Goal: Use online tool/utility: Utilize a website feature to perform a specific function

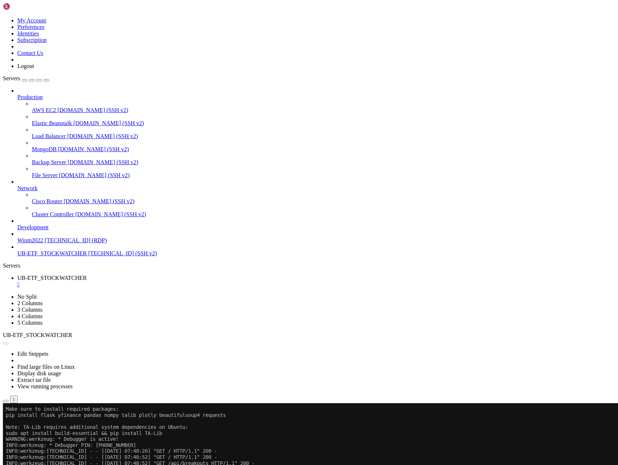
scroll to position [6, 0]
click at [32, 424] on button "Reconnect" at bounding box center [17, 428] width 29 height 8
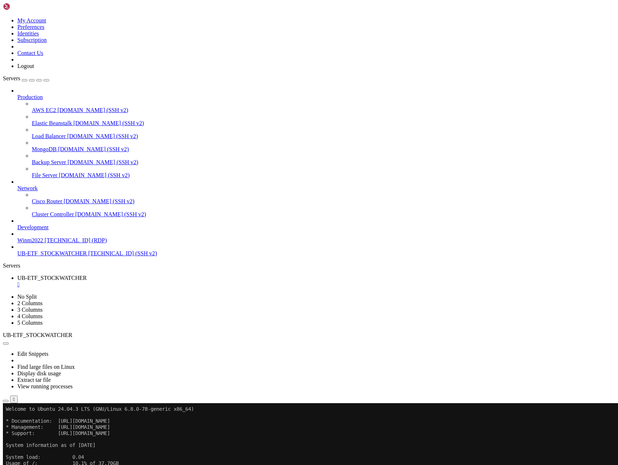
drag, startPoint x: 7, startPoint y: 728, endPoint x: 228, endPoint y: 758, distance: 223.1
drag, startPoint x: 8, startPoint y: 761, endPoint x: 154, endPoint y: 731, distance: 149.2
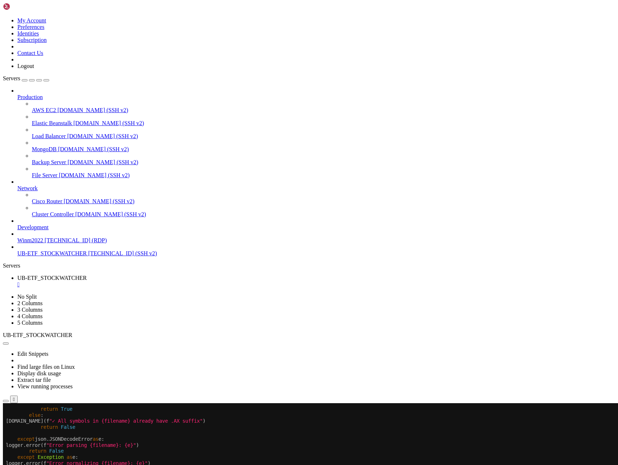
scroll to position [13589, 0]
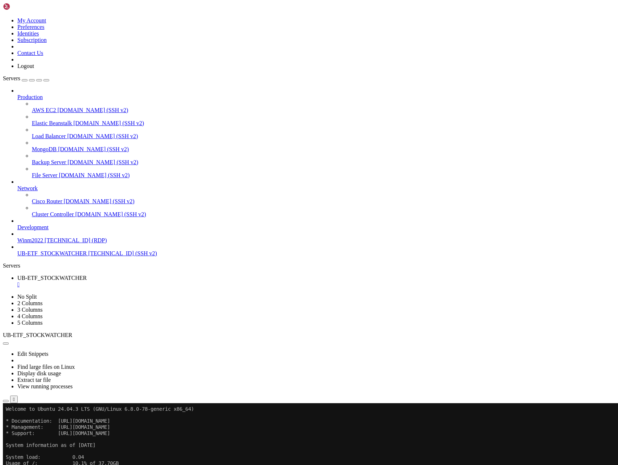
drag, startPoint x: 7, startPoint y: 790, endPoint x: 216, endPoint y: 810, distance: 209.8
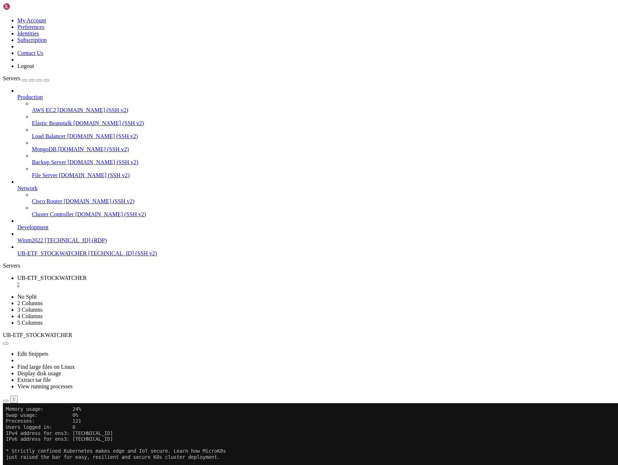
scroll to position [13661, 0]
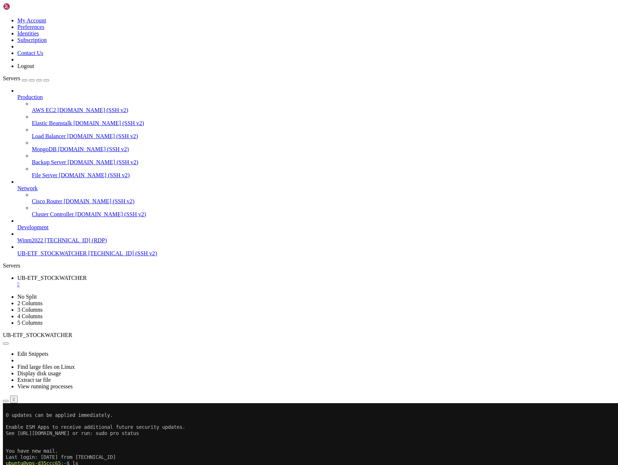
scroll to position [13725, 0]
drag, startPoint x: 7, startPoint y: 759, endPoint x: 241, endPoint y: 814, distance: 240.2
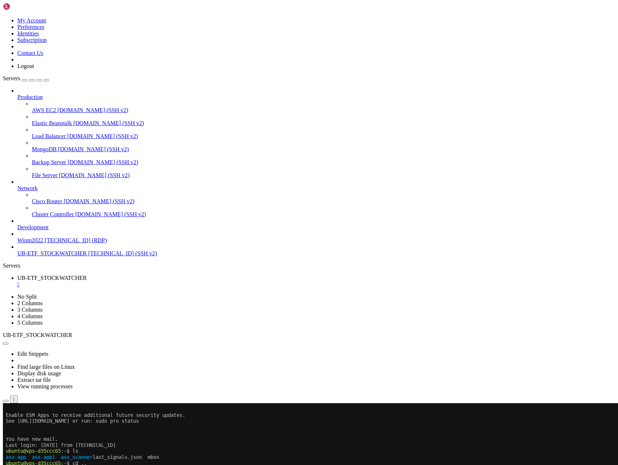
scroll to position [13787, 0]
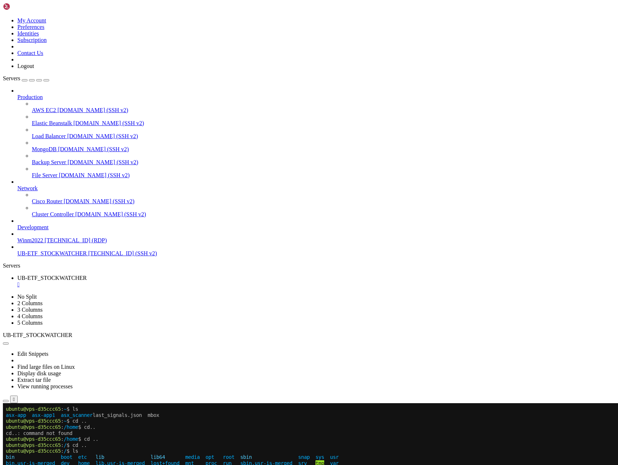
drag, startPoint x: 214, startPoint y: 813, endPoint x: 19, endPoint y: 824, distance: 195.0
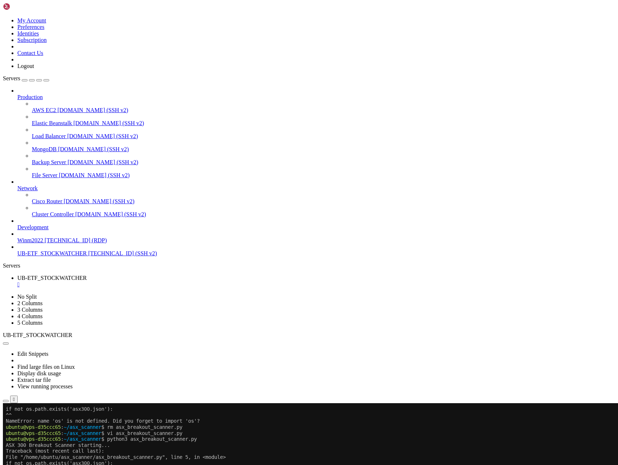
scroll to position [13914, 0]
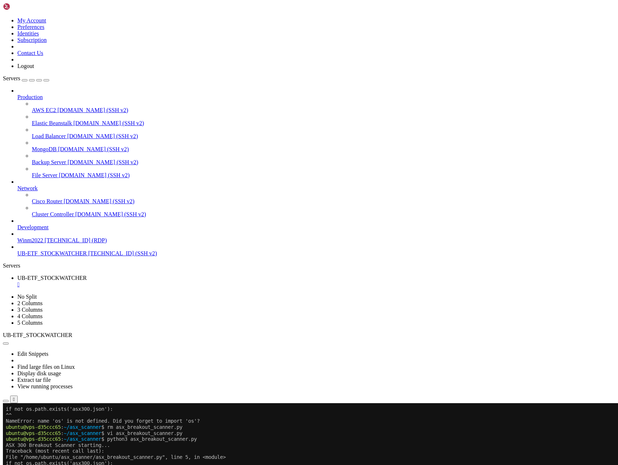
scroll to position [13932, 0]
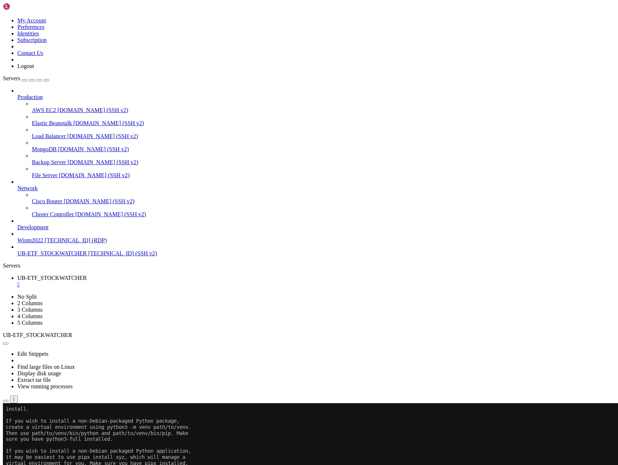
scroll to position [14377, 0]
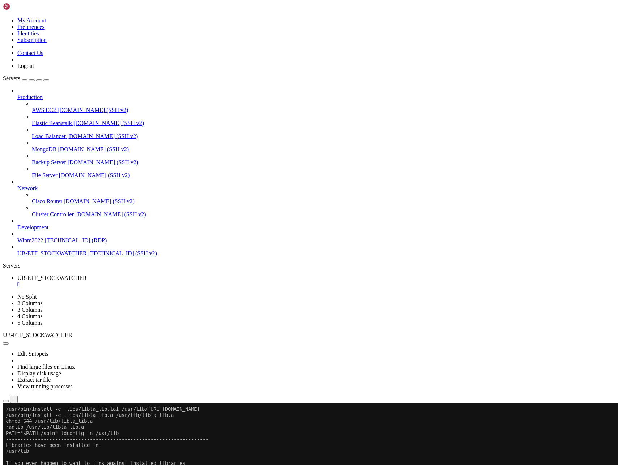
scroll to position [16470, 0]
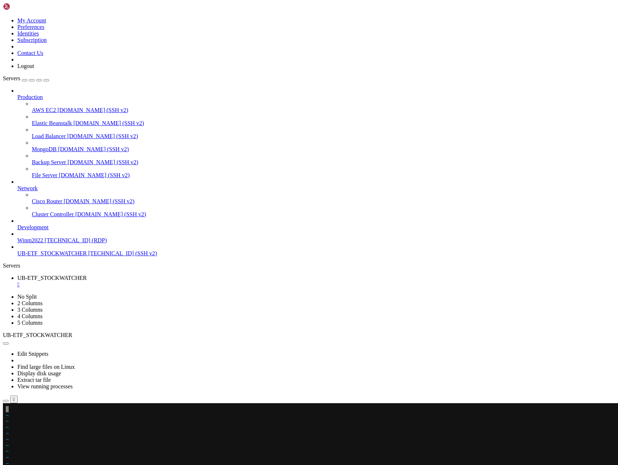
click at [9, 410] on x-row at bounding box center [266, 409] width 521 height 6
click at [8, 409] on x-row at bounding box center [266, 409] width 521 height 6
click at [14, 410] on x-row at bounding box center [266, 409] width 521 height 6
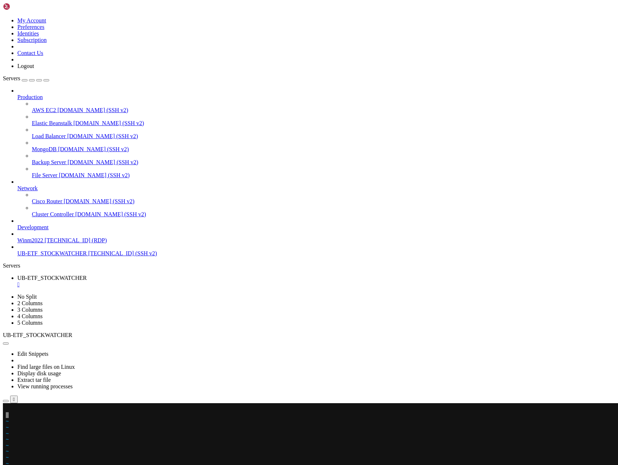
click at [10, 410] on x-row at bounding box center [266, 409] width 521 height 6
click at [9, 444] on span "~" at bounding box center [7, 446] width 3 height 6
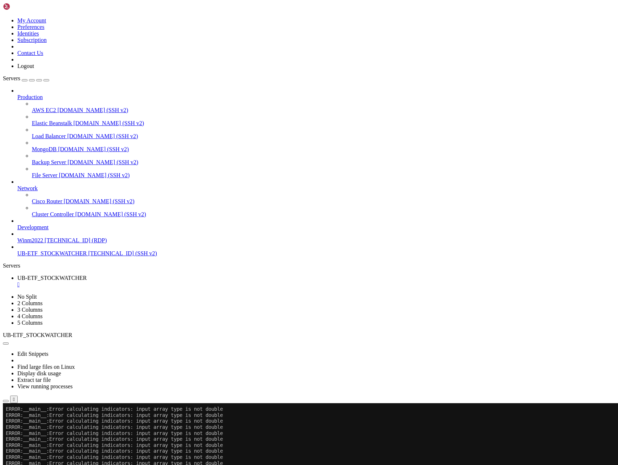
scroll to position [18732, 0]
drag, startPoint x: 7, startPoint y: 704, endPoint x: 139, endPoint y: 746, distance: 138.9
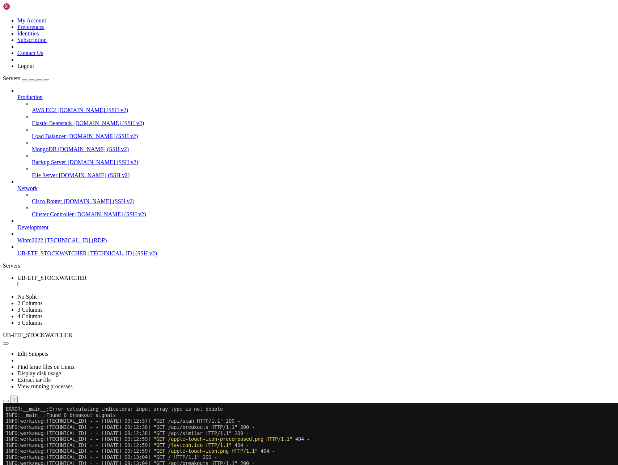
drag, startPoint x: 49, startPoint y: 716, endPoint x: 142, endPoint y: 717, distance: 93.4
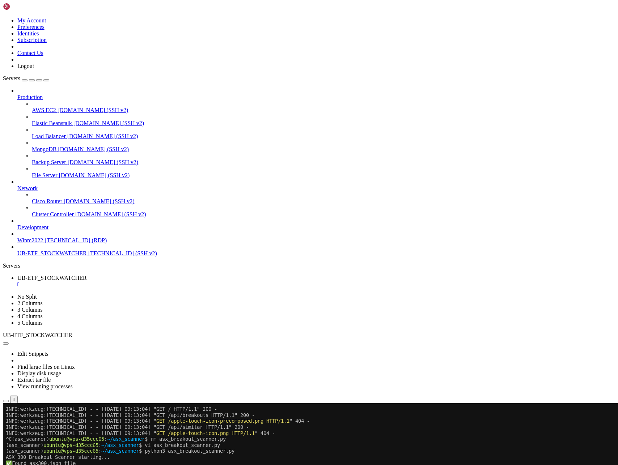
scroll to position [19201, 0]
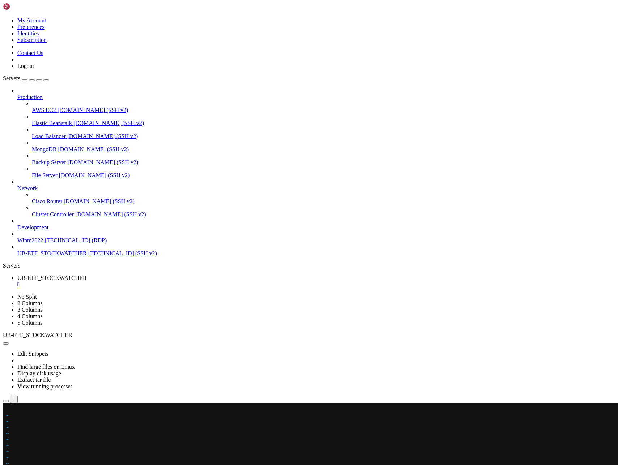
scroll to position [19207, 0]
click at [8, 410] on x-row at bounding box center [266, 409] width 521 height 6
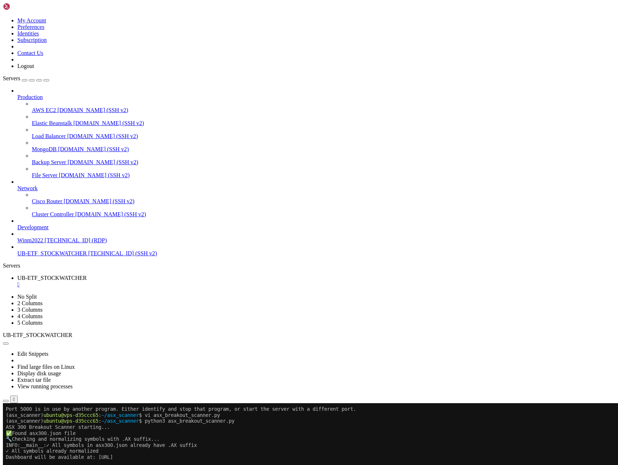
scroll to position [19267, 0]
drag, startPoint x: 7, startPoint y: 771, endPoint x: 160, endPoint y: 811, distance: 158.4
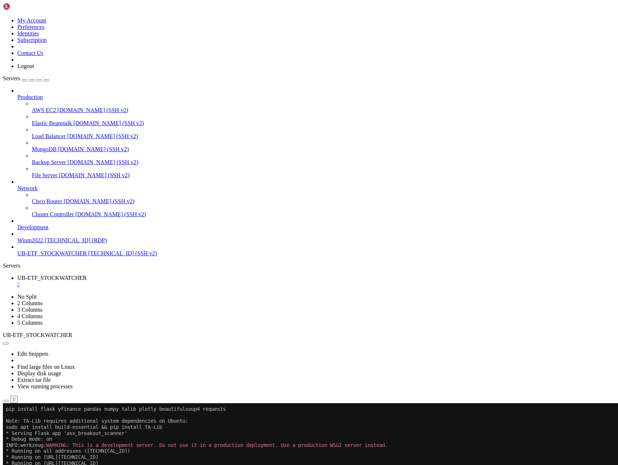
scroll to position [19339, 0]
drag, startPoint x: 7, startPoint y: 771, endPoint x: 172, endPoint y: 815, distance: 170.8
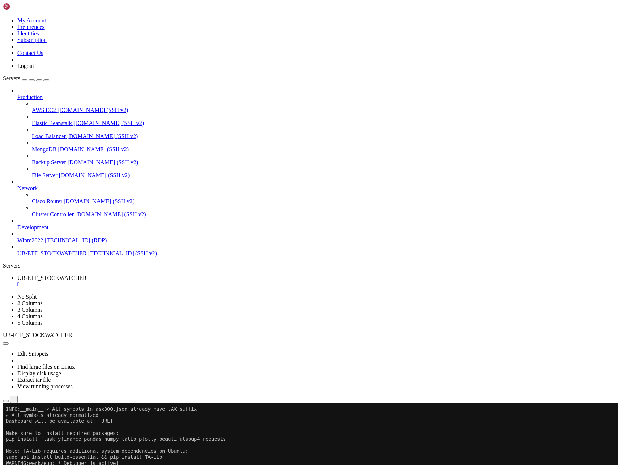
scroll to position [20164, 0]
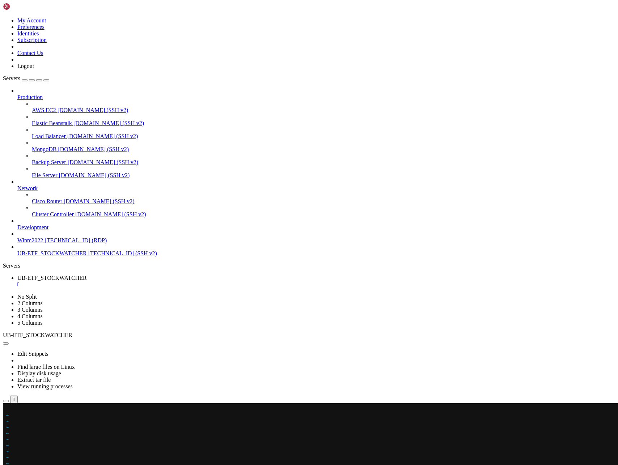
scroll to position [20416, 0]
click at [9, 408] on x-row at bounding box center [266, 409] width 521 height 6
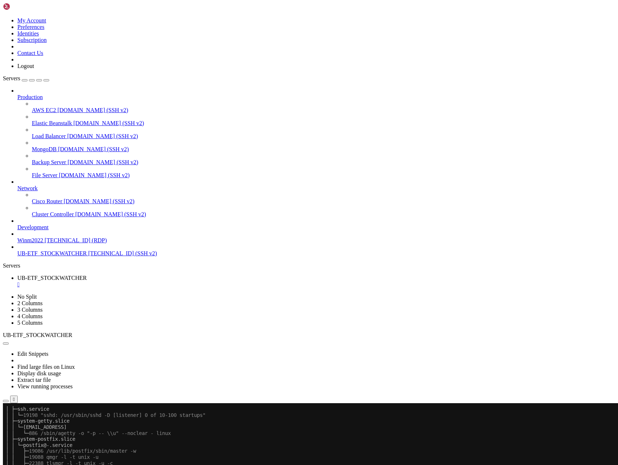
scroll to position [21860, 0]
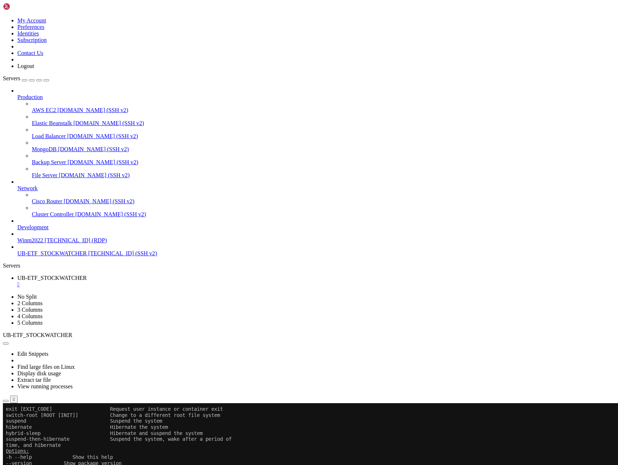
scroll to position [23081, 0]
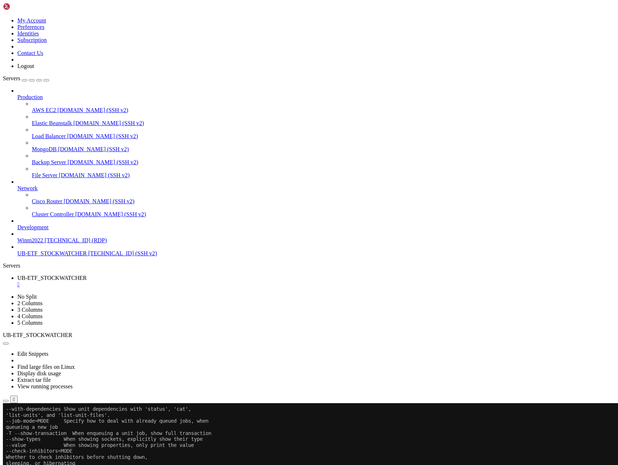
scroll to position [23099, 0]
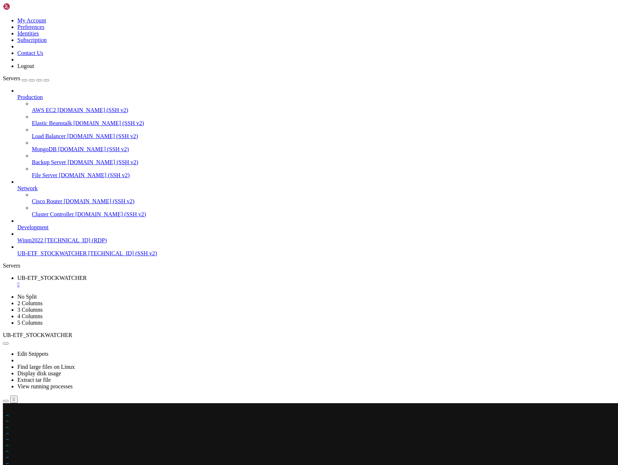
click at [9, 410] on x-row at bounding box center [266, 409] width 521 height 6
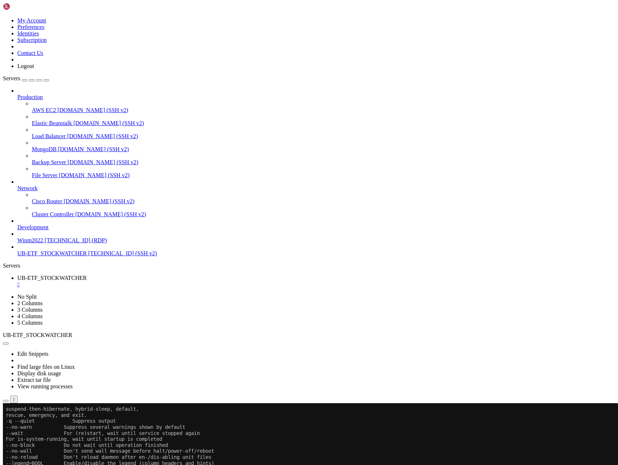
scroll to position [23316, 0]
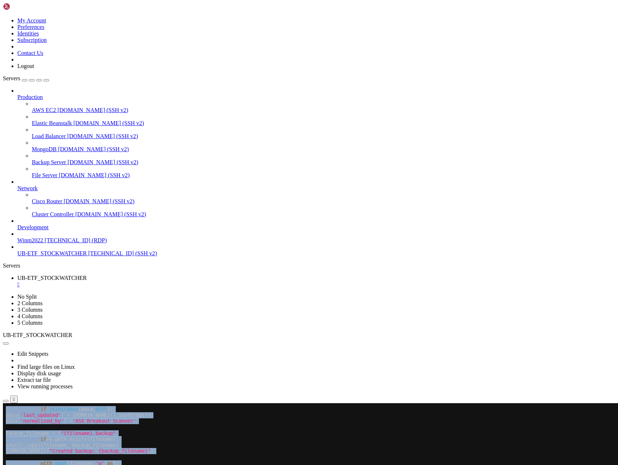
scroll to position [23322, 0]
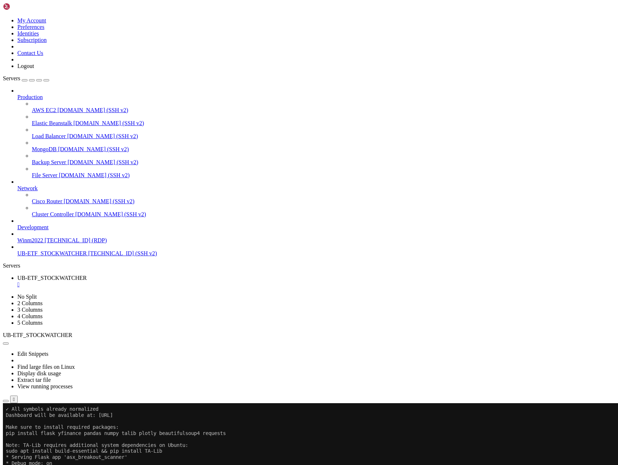
scroll to position [23550, 0]
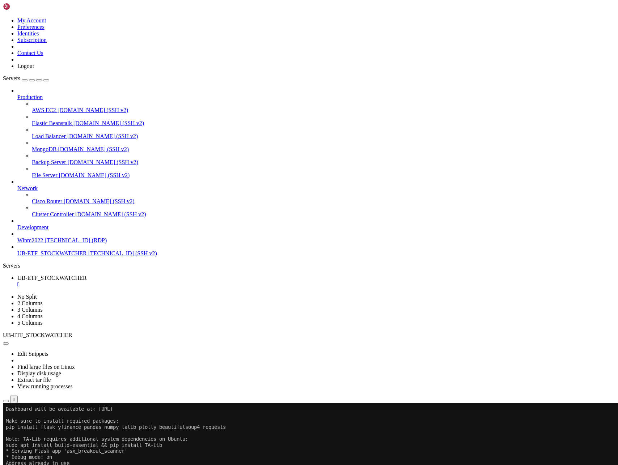
scroll to position [23562, 0]
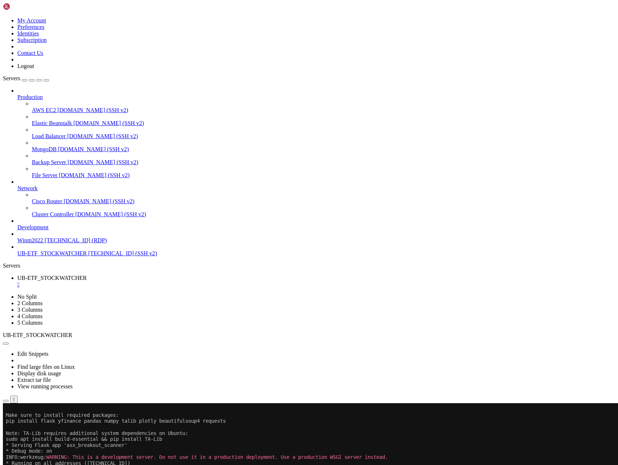
scroll to position [23791, 0]
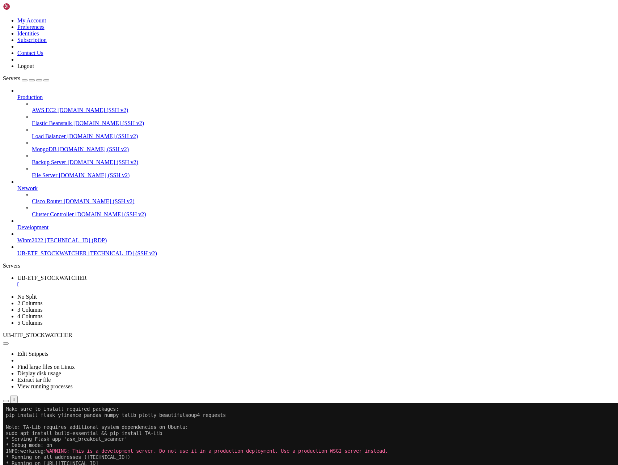
drag, startPoint x: 6, startPoint y: 644, endPoint x: 247, endPoint y: 805, distance: 289.8
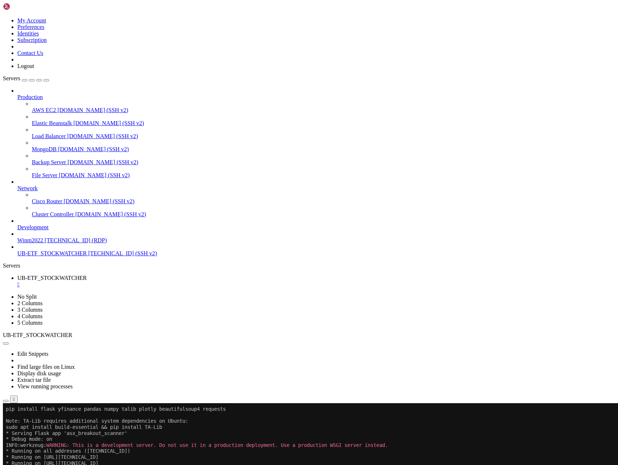
scroll to position [23803, 0]
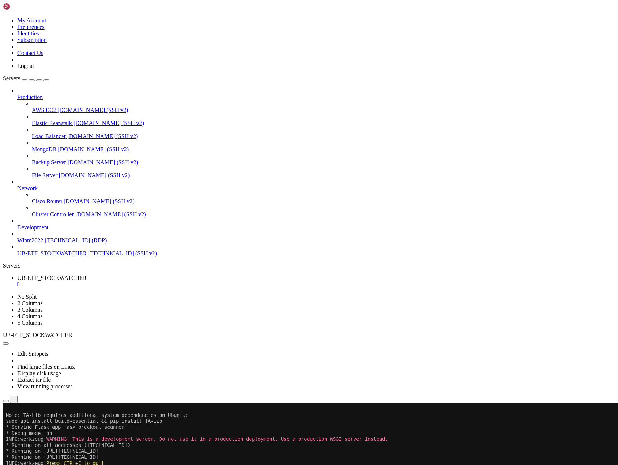
drag, startPoint x: 7, startPoint y: 765, endPoint x: 213, endPoint y: 767, distance: 205.9
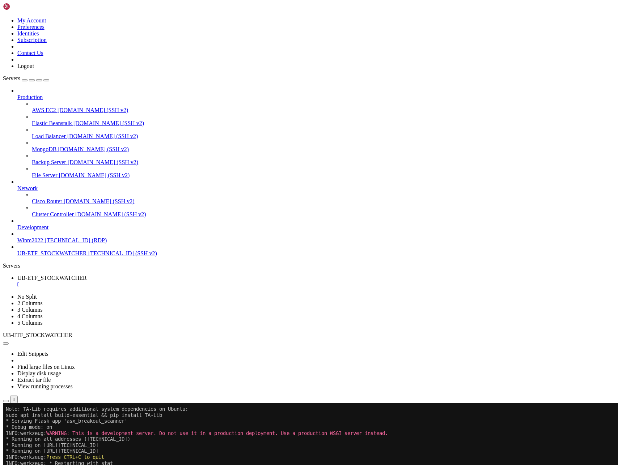
scroll to position [23815, 0]
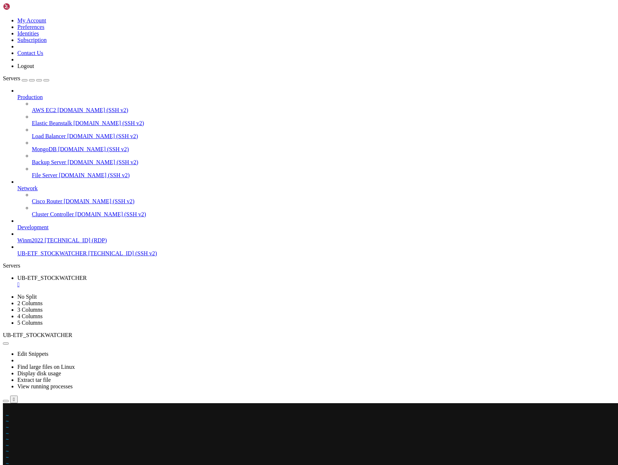
click at [9, 408] on x-row at bounding box center [266, 409] width 521 height 6
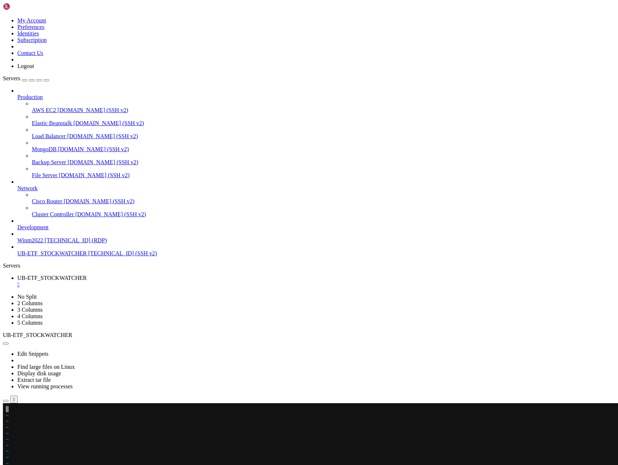
click at [14, 411] on x-row at bounding box center [266, 409] width 521 height 6
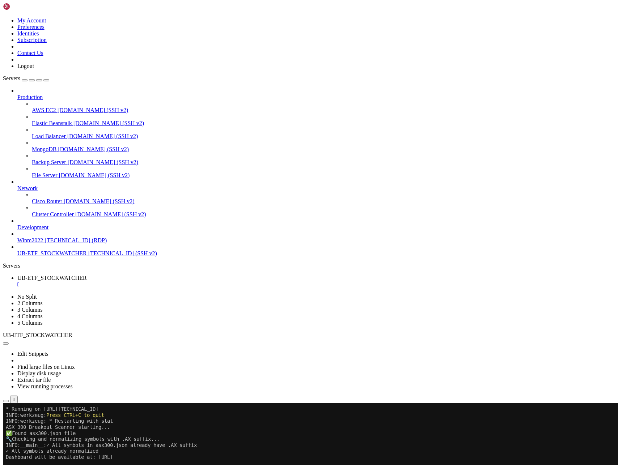
scroll to position [24098, 0]
drag, startPoint x: 104, startPoint y: 814, endPoint x: 5, endPoint y: 793, distance: 100.5
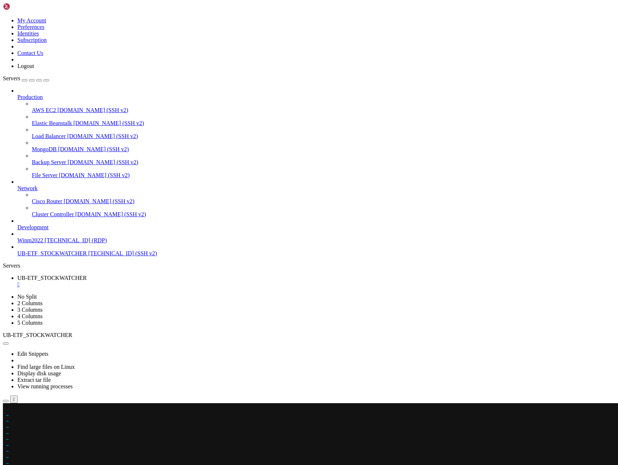
click at [8, 410] on x-row at bounding box center [266, 409] width 521 height 6
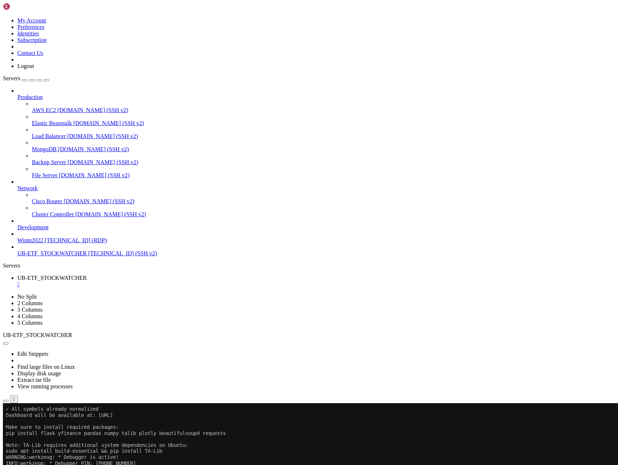
scroll to position [24146, 0]
drag, startPoint x: 11, startPoint y: 794, endPoint x: 17, endPoint y: 835, distance: 41.7
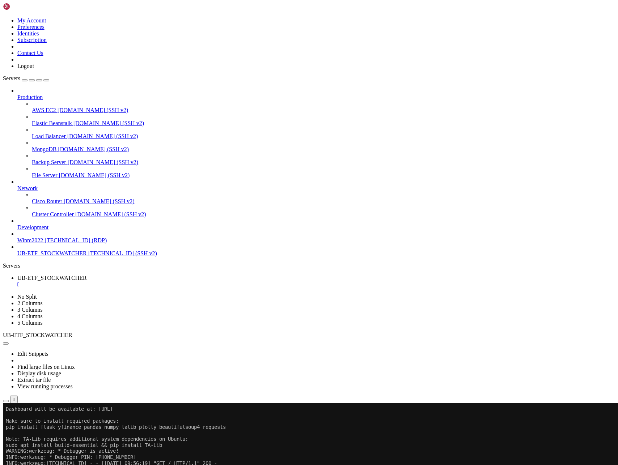
scroll to position [24158, 0]
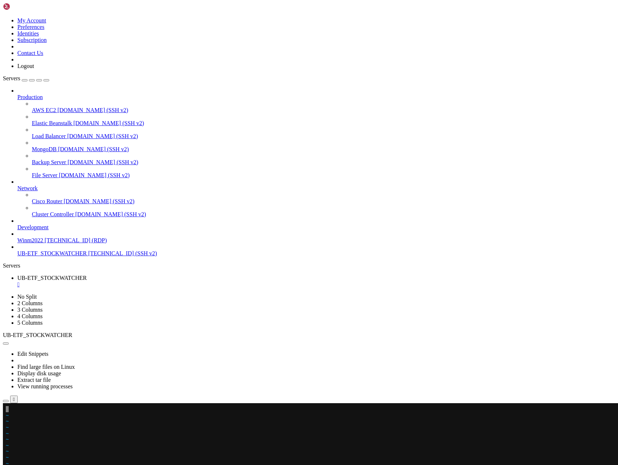
click at [9, 454] on span "~" at bounding box center [7, 457] width 3 height 6
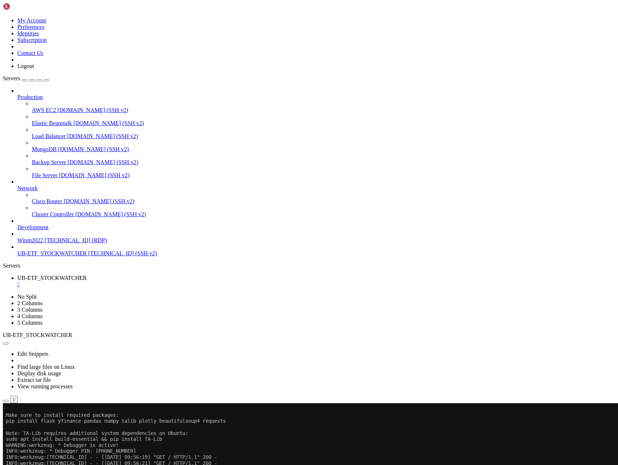
scroll to position [24194, 0]
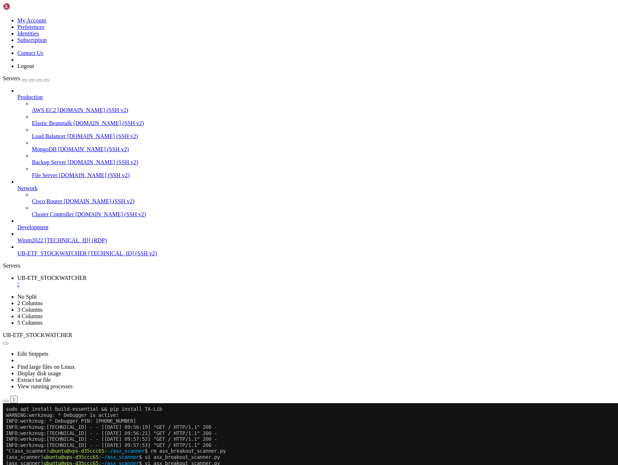
drag, startPoint x: 103, startPoint y: 811, endPoint x: 9, endPoint y: 795, distance: 95.1
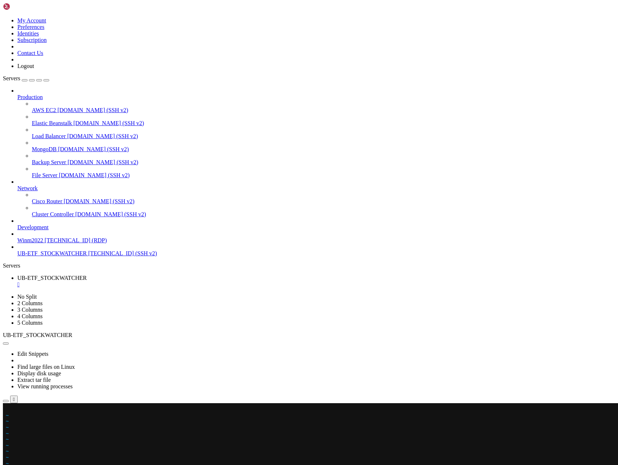
scroll to position [24206, 0]
click at [6, 403] on div at bounding box center [4, 403] width 3 height 0
click at [9, 410] on x-row at bounding box center [266, 409] width 521 height 6
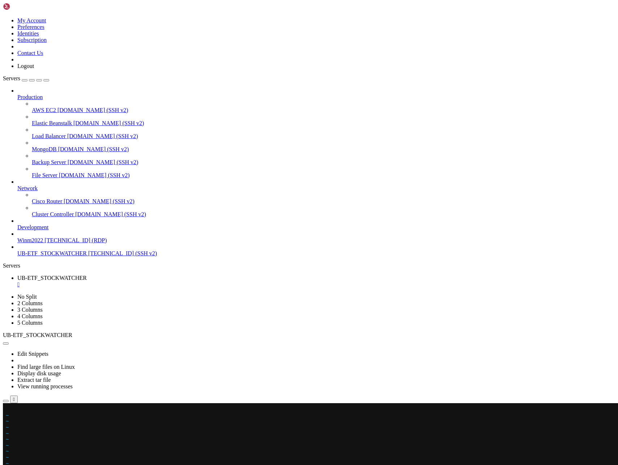
scroll to position [24429, 0]
click at [19, 410] on x-row at bounding box center [266, 409] width 521 height 6
click at [9, 414] on span "~" at bounding box center [7, 415] width 3 height 6
click at [6, 411] on x-row at bounding box center [266, 409] width 521 height 6
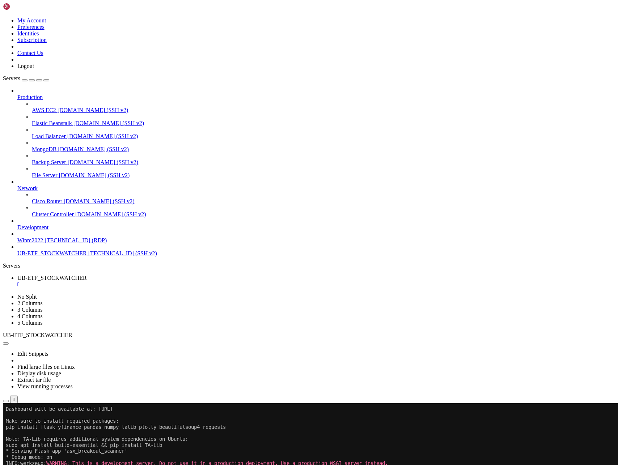
scroll to position [24296, 0]
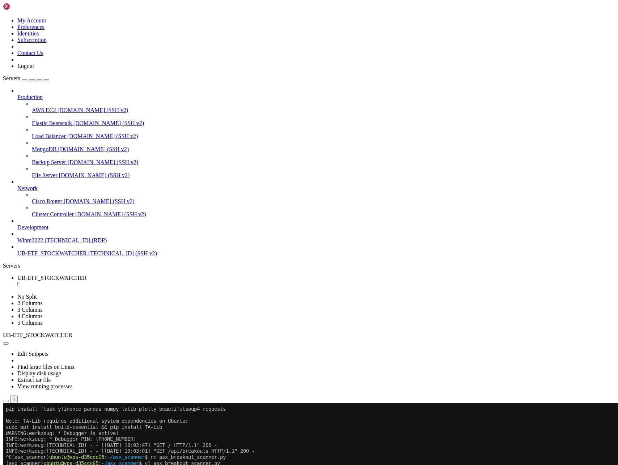
scroll to position [24441, 0]
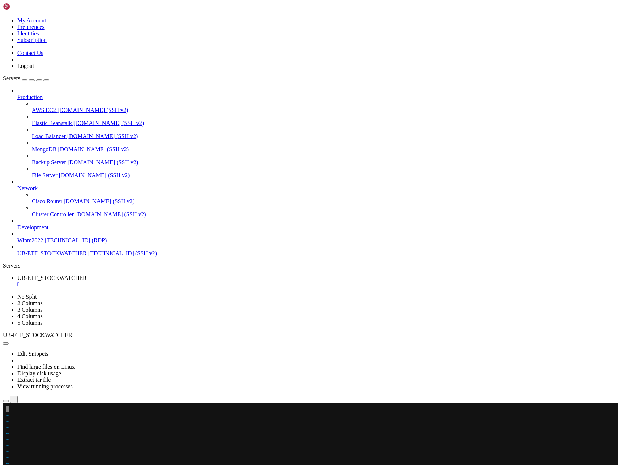
click at [9, 420] on span "~" at bounding box center [7, 421] width 3 height 6
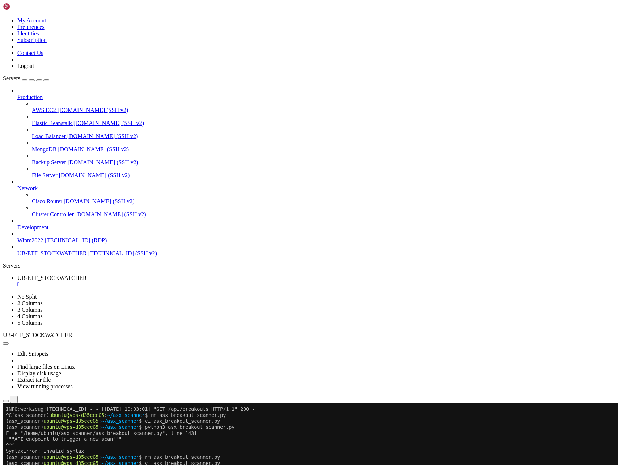
scroll to position [24489, 0]
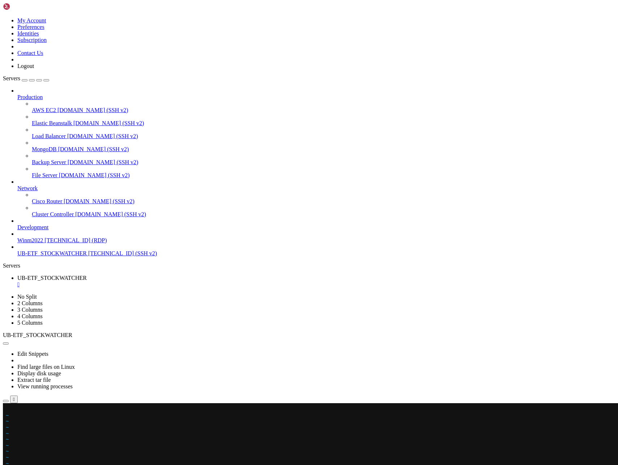
click at [8, 410] on x-row at bounding box center [266, 409] width 521 height 6
drag, startPoint x: 7, startPoint y: 8, endPoint x: 98, endPoint y: 42, distance: 96.4
click at [6, 403] on div at bounding box center [4, 403] width 3 height 0
click at [8, 410] on x-row at bounding box center [266, 409] width 521 height 6
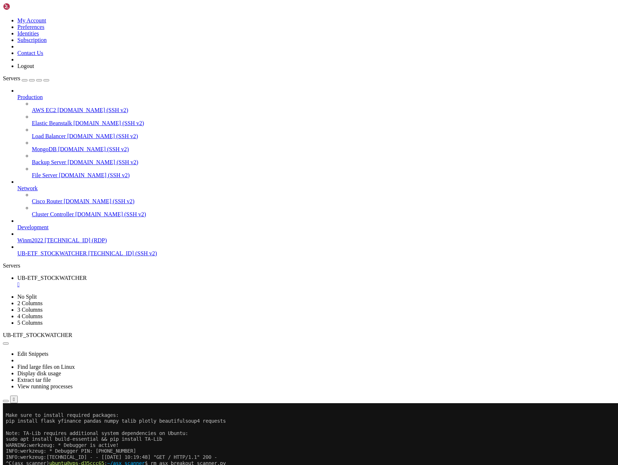
scroll to position [24850, 0]
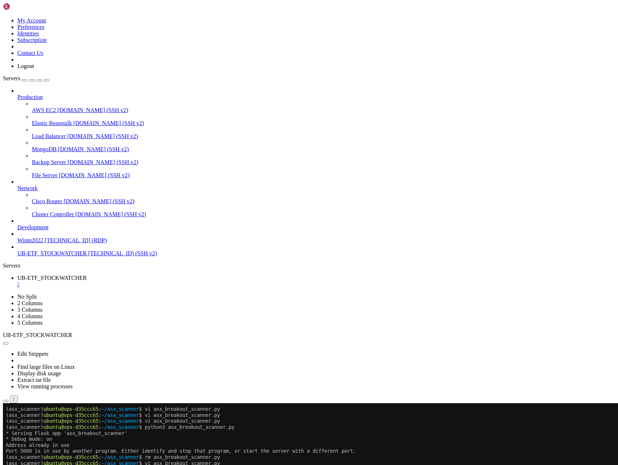
drag, startPoint x: 6, startPoint y: 680, endPoint x: 171, endPoint y: 814, distance: 212.5
drag, startPoint x: 18, startPoint y: 554, endPoint x: 180, endPoint y: 813, distance: 305.8
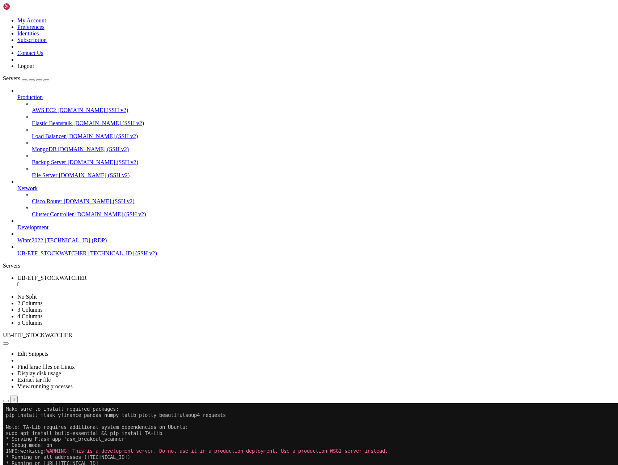
scroll to position [24820, 0]
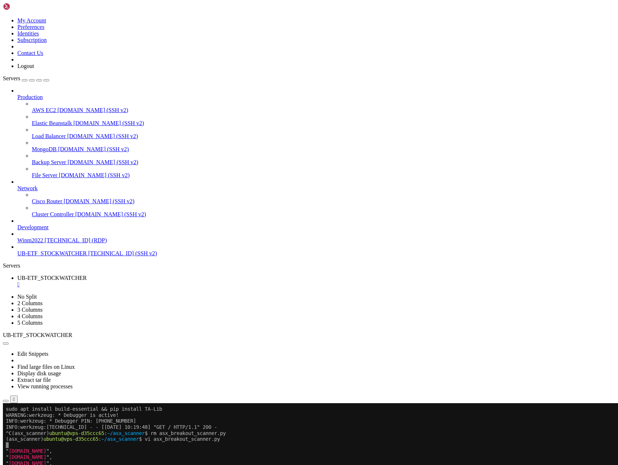
click at [31, 465] on span "[DOMAIN_NAME]" at bounding box center [28, 469] width 38 height 6
drag, startPoint x: 7, startPoint y: 446, endPoint x: 51, endPoint y: 509, distance: 77.0
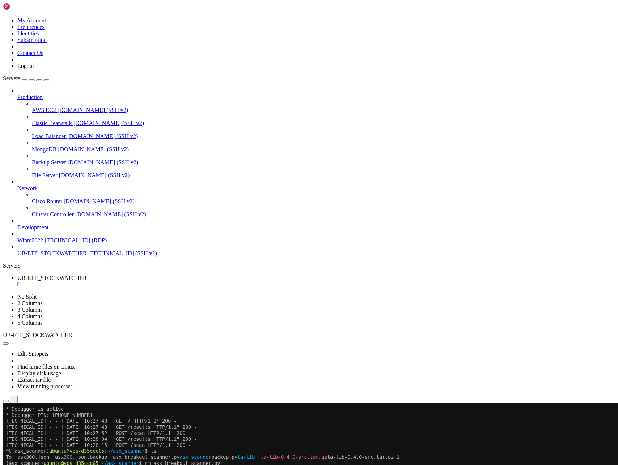
scroll to position [24982, 0]
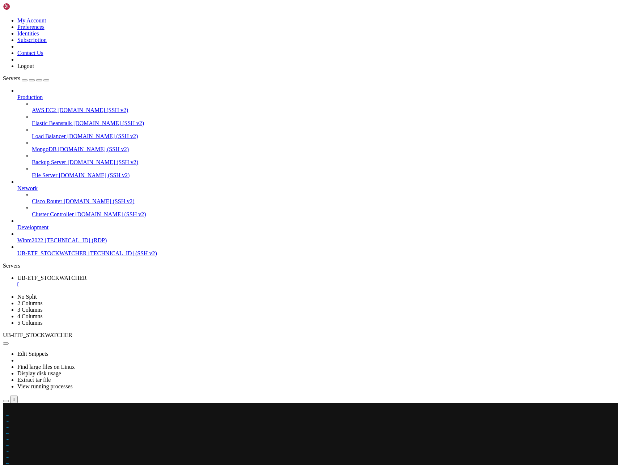
click at [8, 409] on x-row at bounding box center [266, 409] width 521 height 6
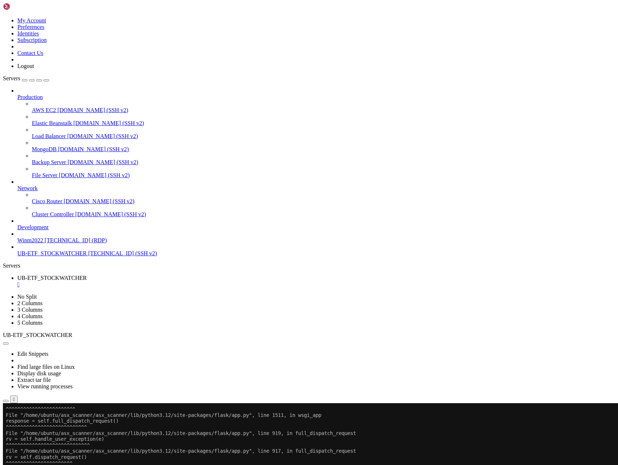
scroll to position [25174, 0]
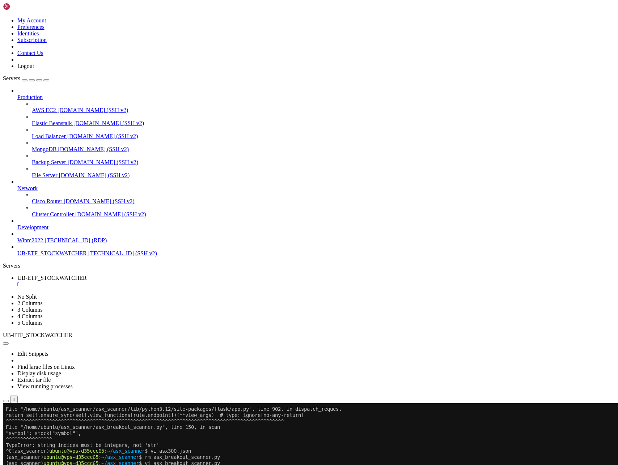
scroll to position [25252, 0]
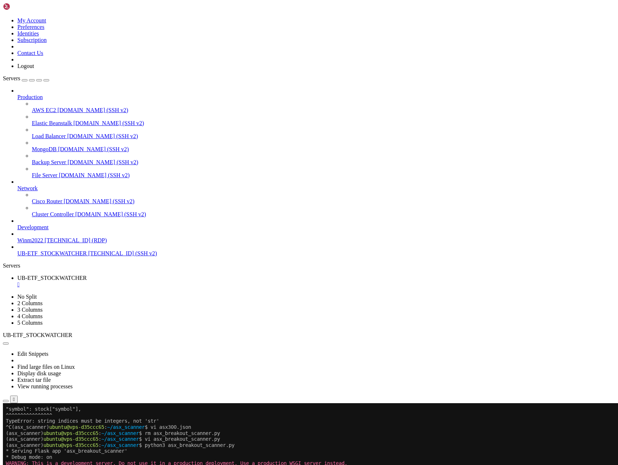
scroll to position [25265, 0]
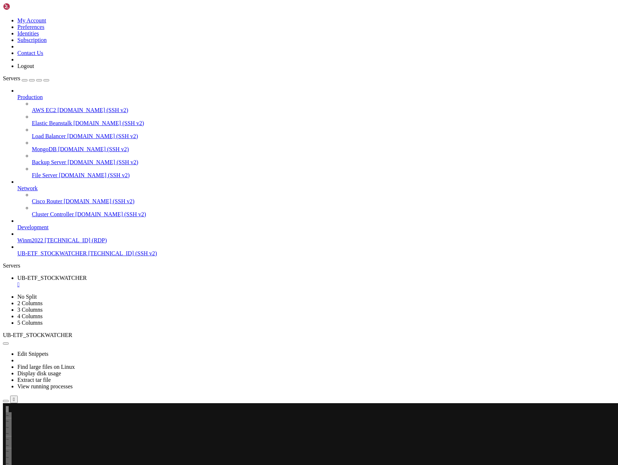
click at [7, 410] on x-row at bounding box center [266, 409] width 521 height 6
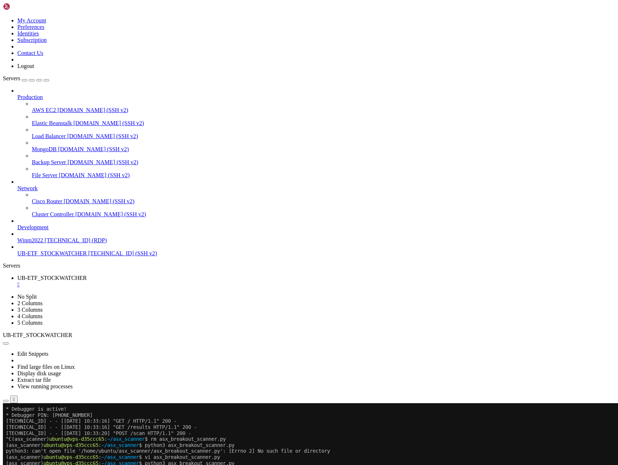
scroll to position [25361, 0]
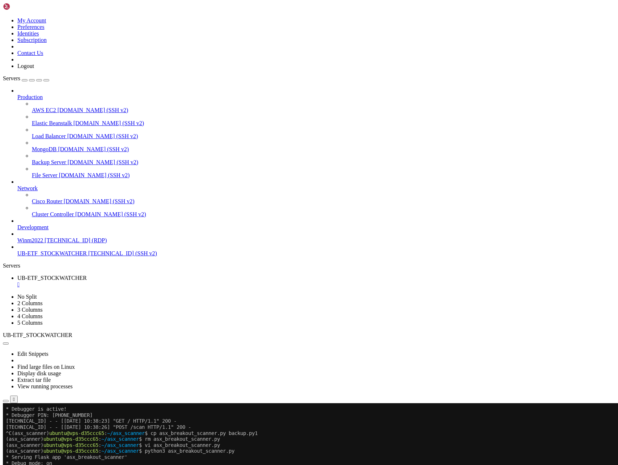
scroll to position [25487, 0]
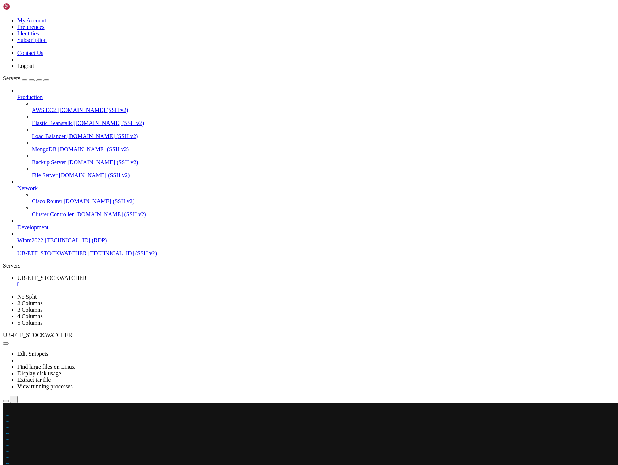
click at [8, 410] on x-row at bounding box center [266, 409] width 521 height 6
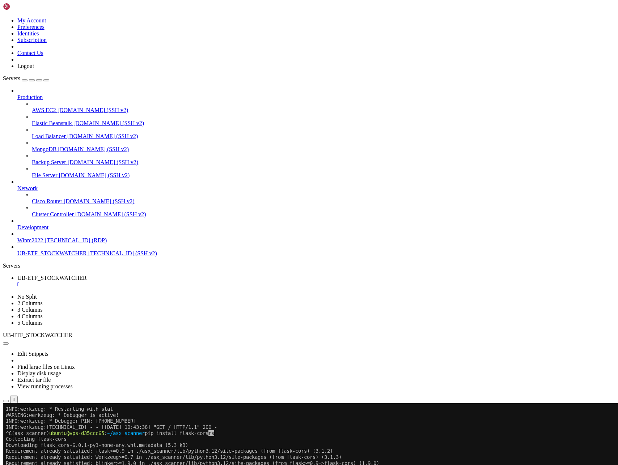
scroll to position [25577, 0]
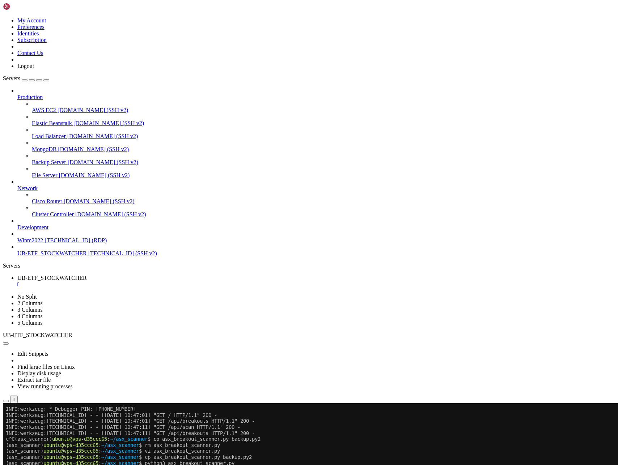
scroll to position [25770, 0]
drag, startPoint x: 8, startPoint y: 813, endPoint x: 255, endPoint y: 815, distance: 247.1
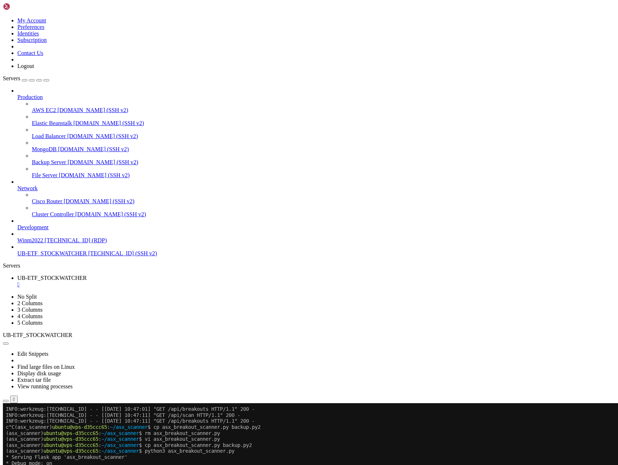
scroll to position [25782, 0]
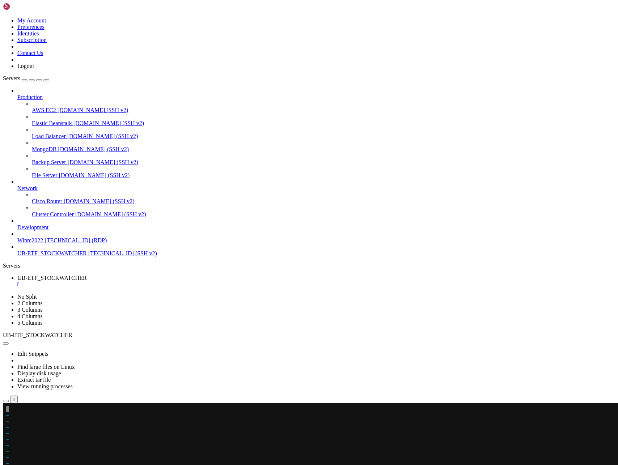
click at [16, 410] on x-row at bounding box center [266, 409] width 521 height 6
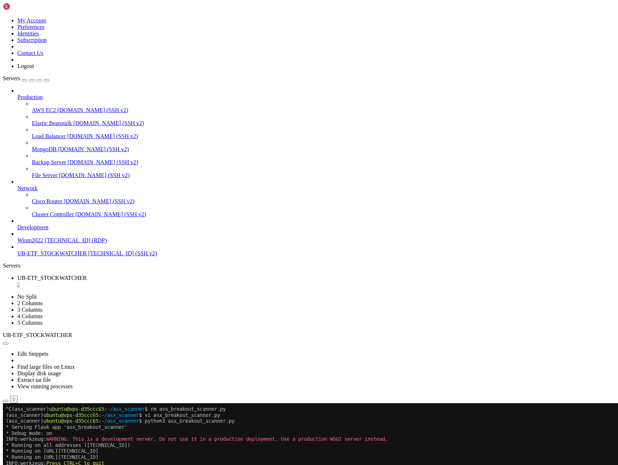
scroll to position [26191, 0]
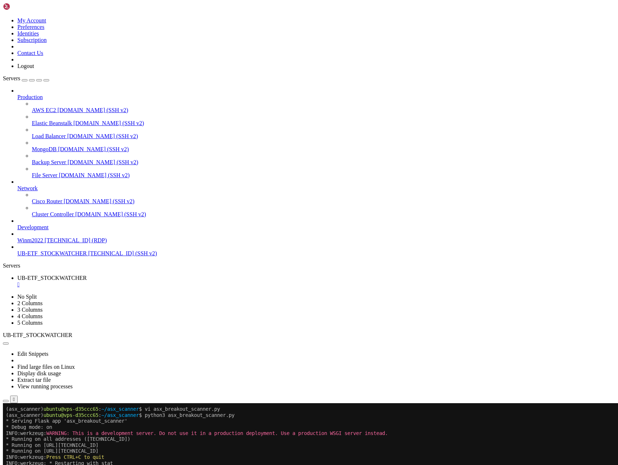
drag, startPoint x: 7, startPoint y: 482, endPoint x: 462, endPoint y: 656, distance: 487.0
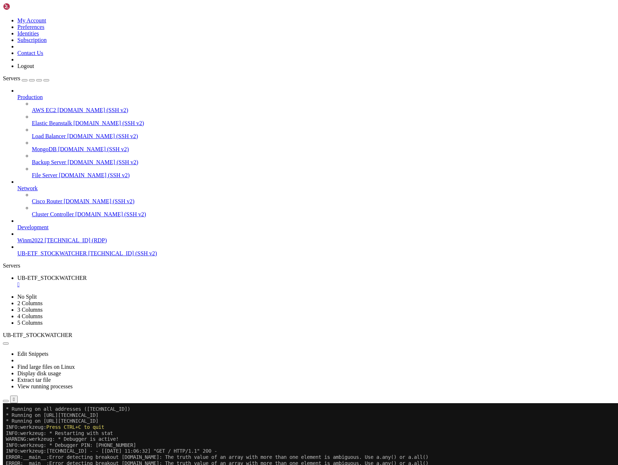
scroll to position [26257, 0]
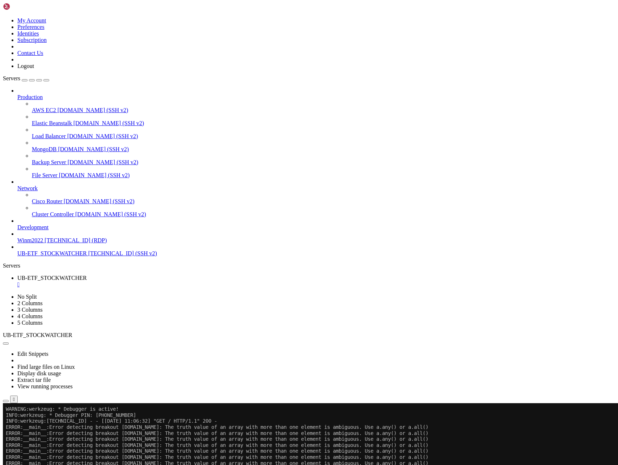
drag, startPoint x: 6, startPoint y: 795, endPoint x: 157, endPoint y: 810, distance: 151.3
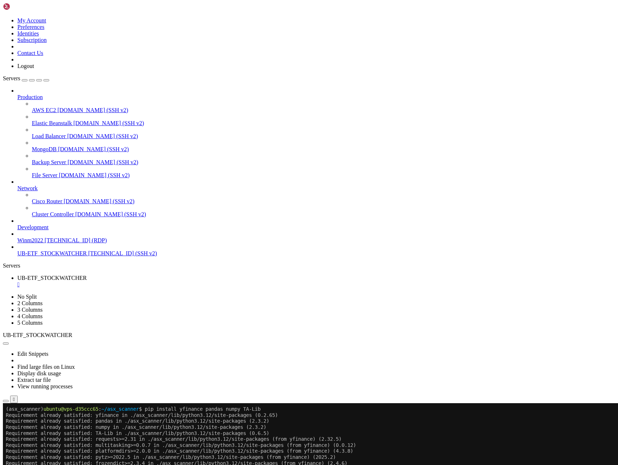
scroll to position [27389, 0]
drag, startPoint x: 8, startPoint y: 656, endPoint x: 412, endPoint y: 729, distance: 410.0
drag, startPoint x: 12, startPoint y: 650, endPoint x: 409, endPoint y: 699, distance: 399.2
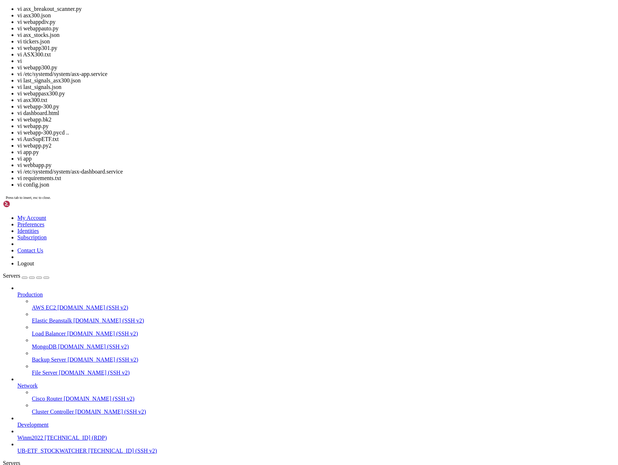
scroll to position [30805, 0]
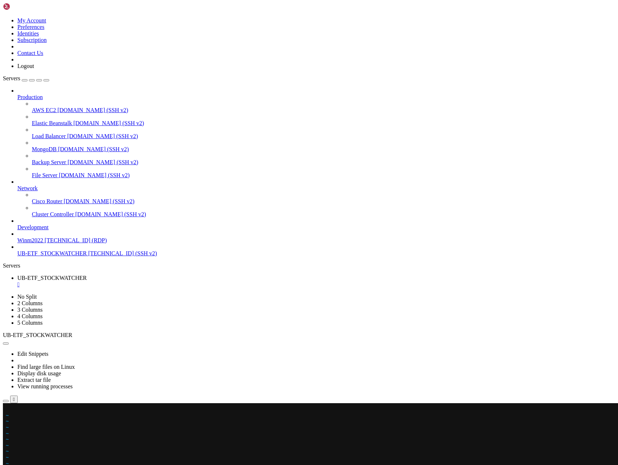
click at [8, 410] on x-row at bounding box center [266, 409] width 521 height 6
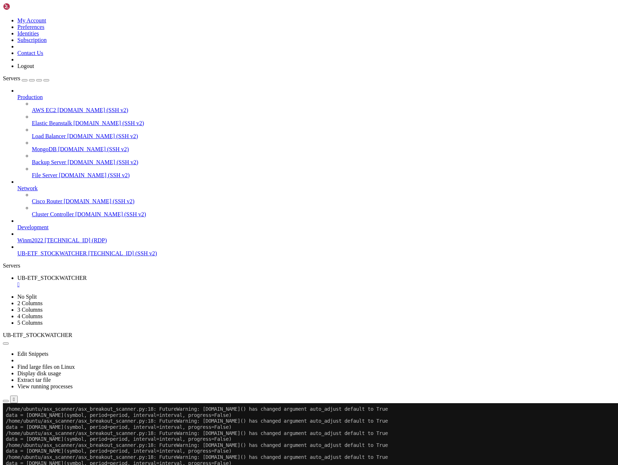
scroll to position [30895, 0]
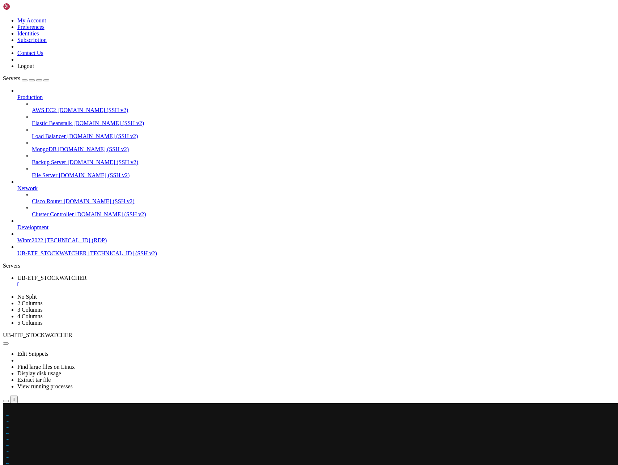
click at [8, 409] on x-row at bounding box center [266, 409] width 521 height 6
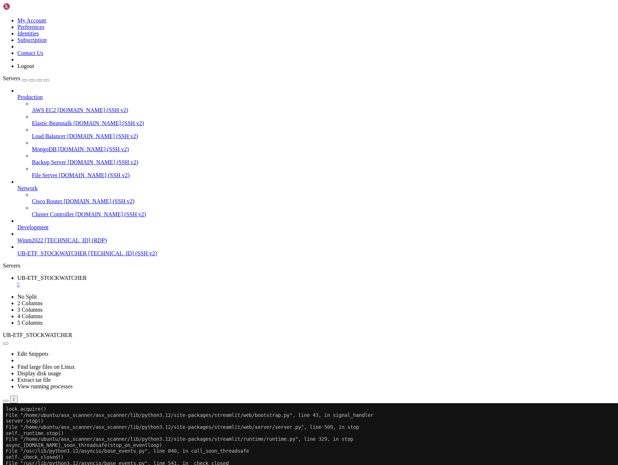
scroll to position [37830, 0]
drag, startPoint x: 8, startPoint y: 548, endPoint x: 244, endPoint y: 613, distance: 244.6
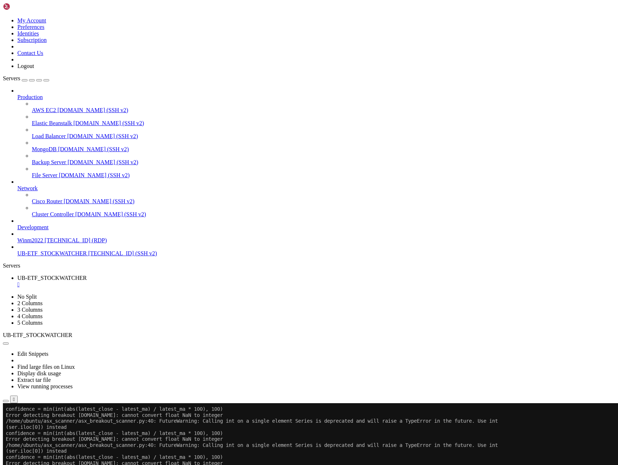
scroll to position [38444, 0]
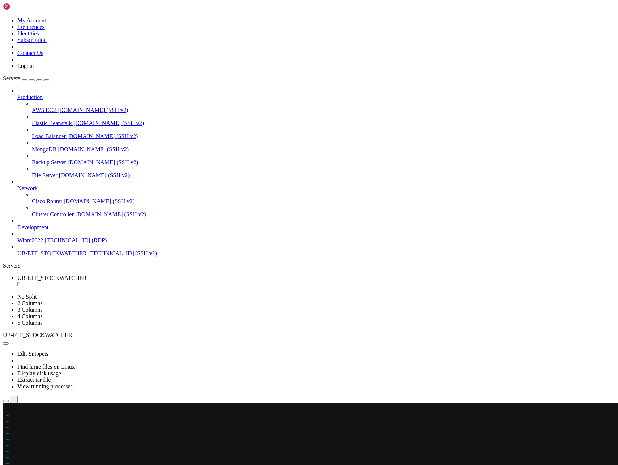
click at [8, 410] on x-row at bounding box center [266, 409] width 521 height 6
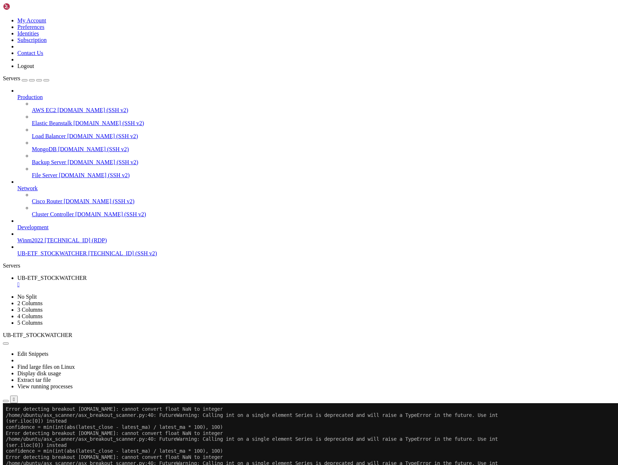
scroll to position [38631, 0]
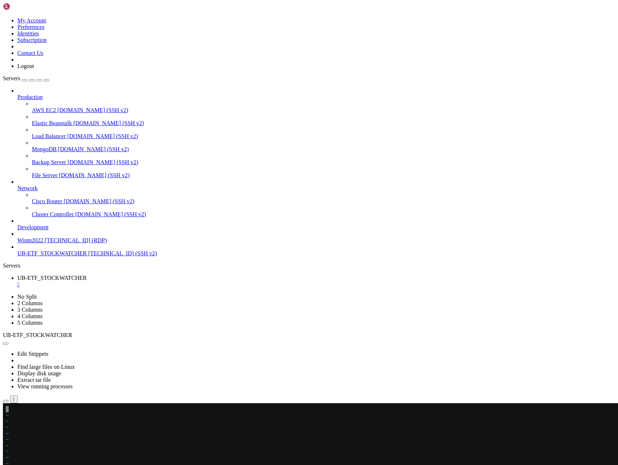
click at [9, 410] on x-row at bounding box center [266, 409] width 521 height 6
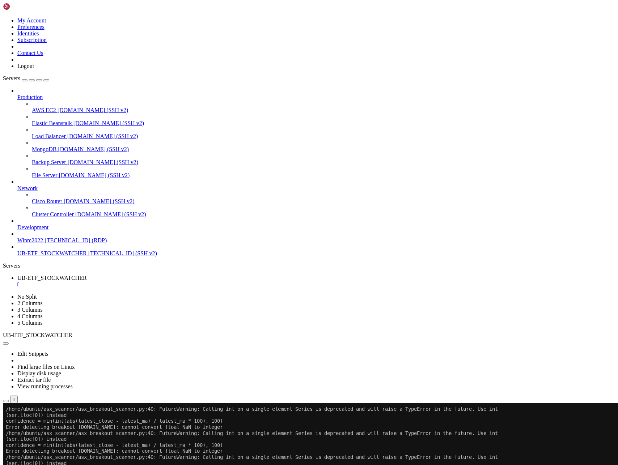
scroll to position [38703, 0]
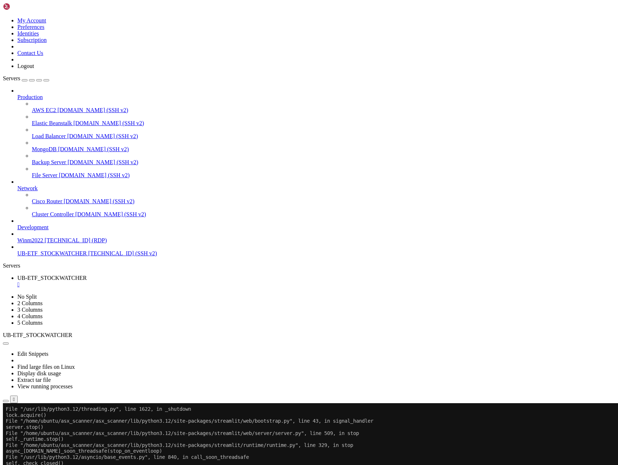
scroll to position [38962, 0]
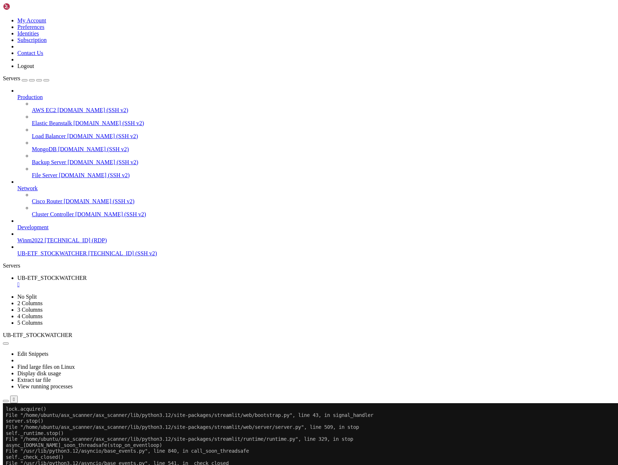
drag, startPoint x: 7, startPoint y: 560, endPoint x: 398, endPoint y: 574, distance: 391.0
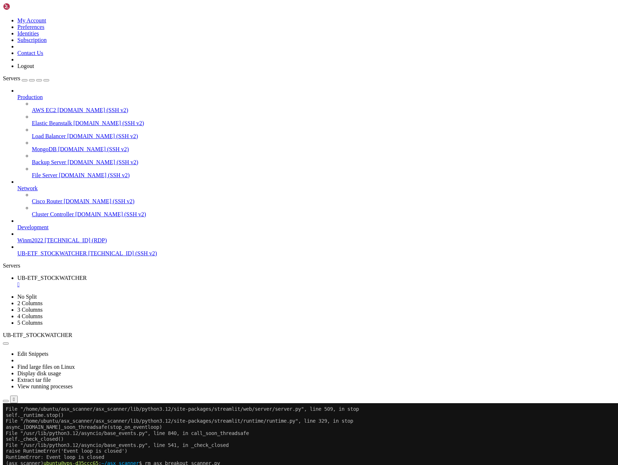
copy div "Error detecting breakout [DOMAIN_NAME]: The truth value of a Series is ambiguou…"
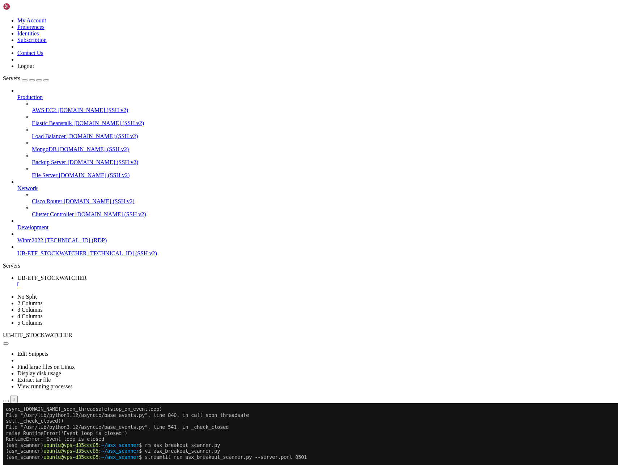
scroll to position [39004, 0]
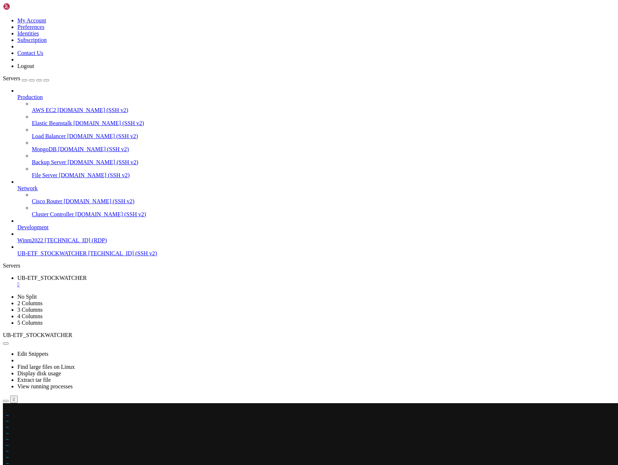
click at [8, 410] on x-row at bounding box center [266, 409] width 521 height 6
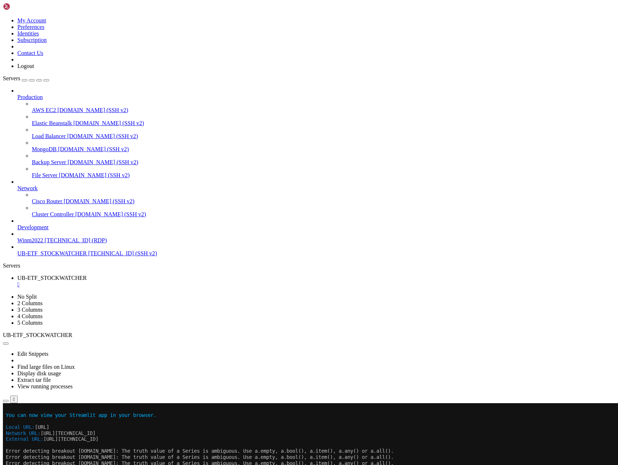
scroll to position [39088, 0]
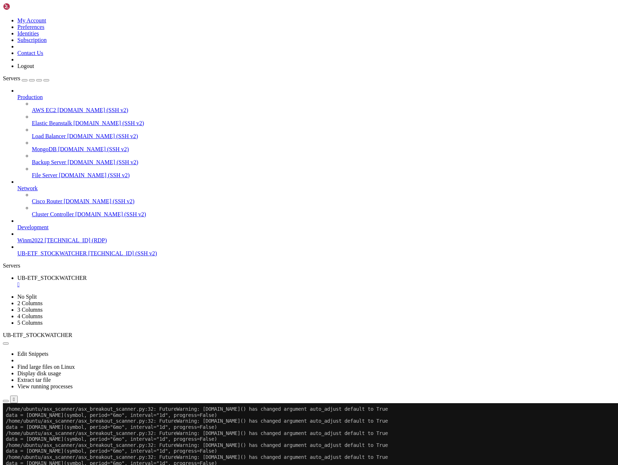
scroll to position [39846, 0]
drag, startPoint x: 7, startPoint y: 771, endPoint x: 242, endPoint y: 779, distance: 235.3
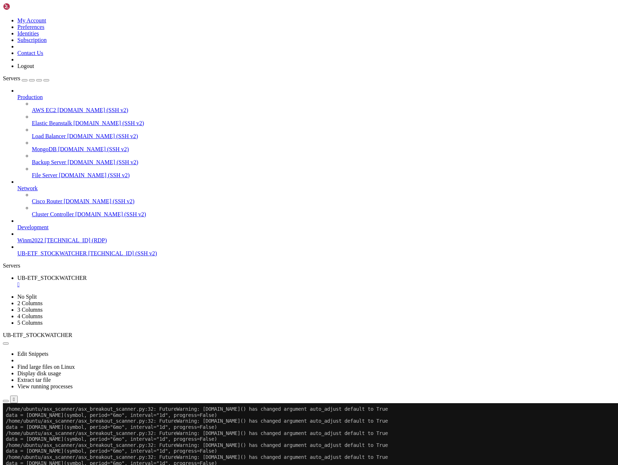
scroll to position [40093, 0]
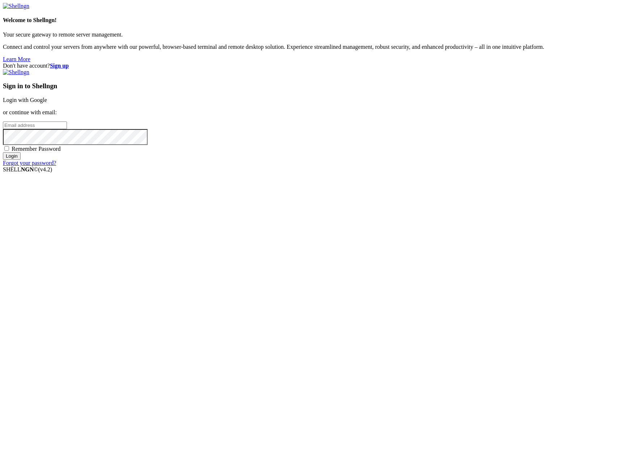
type input "[PERSON_NAME][EMAIL_ADDRESS][DOMAIN_NAME]"
drag, startPoint x: 19, startPoint y: 102, endPoint x: 400, endPoint y: 295, distance: 427.4
click at [21, 160] on input "Login" at bounding box center [12, 156] width 18 height 8
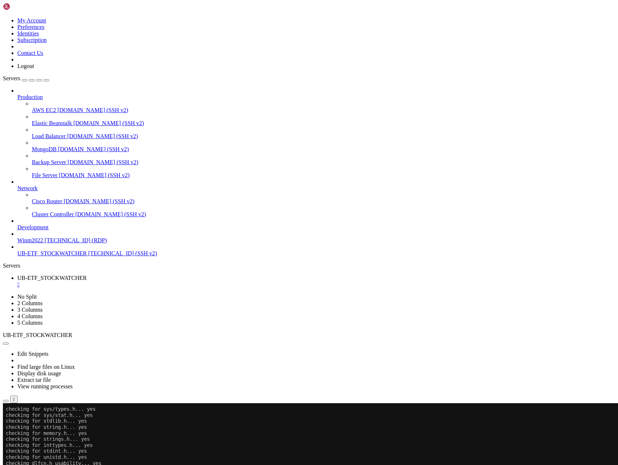
scroll to position [780, 0]
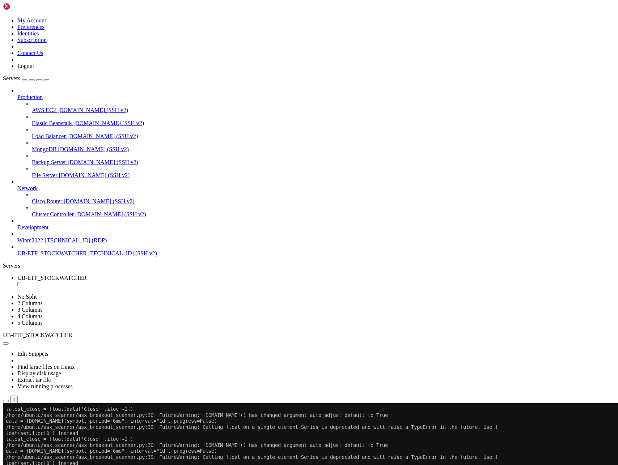
scroll to position [42830, 0]
drag, startPoint x: 147, startPoint y: 677, endPoint x: 11, endPoint y: 570, distance: 173.3
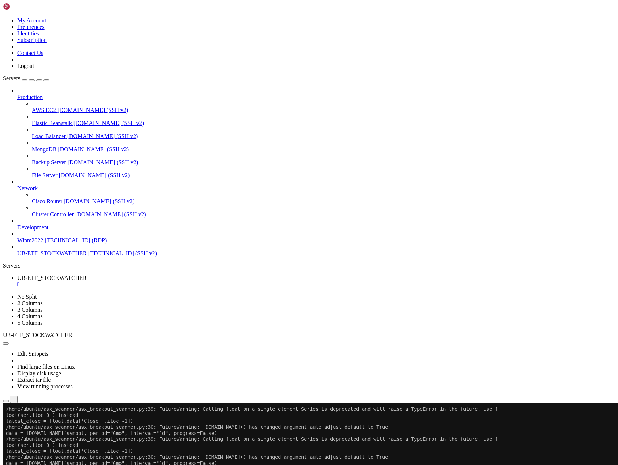
scroll to position [49044, 0]
drag, startPoint x: 7, startPoint y: 770, endPoint x: 159, endPoint y: 781, distance: 152.3
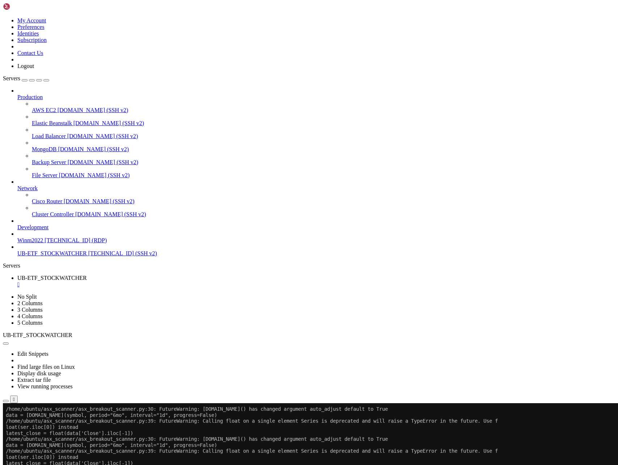
scroll to position [49140, 0]
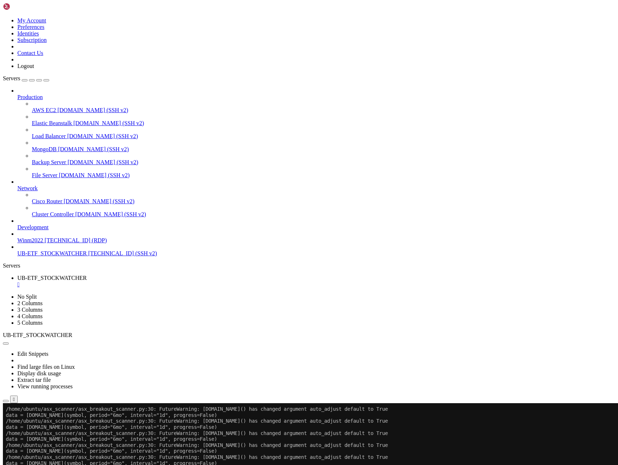
drag, startPoint x: 387, startPoint y: 753, endPoint x: 73, endPoint y: 525, distance: 387.5
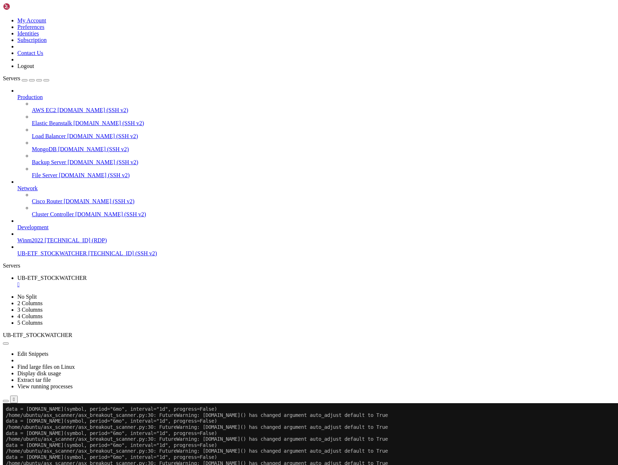
scroll to position [52918, 0]
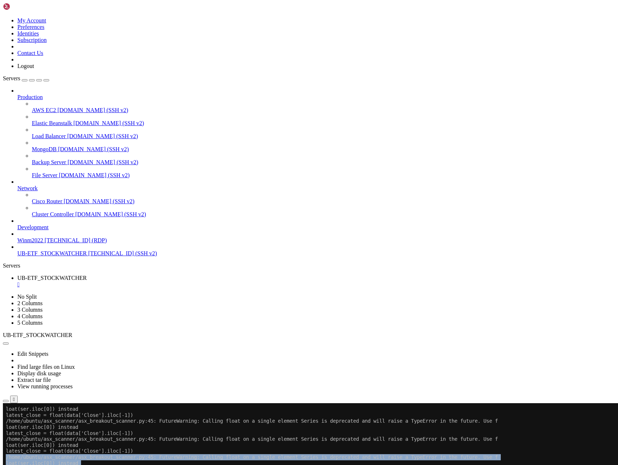
drag, startPoint x: 6, startPoint y: 476, endPoint x: 137, endPoint y: 519, distance: 137.4
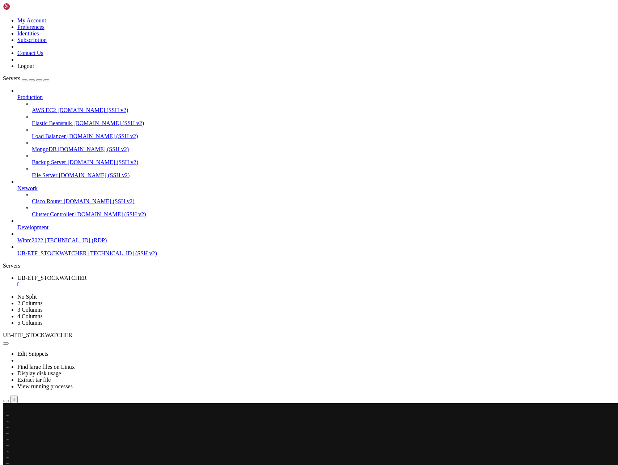
scroll to position [58349, 0]
click at [8, 409] on x-row at bounding box center [266, 409] width 521 height 6
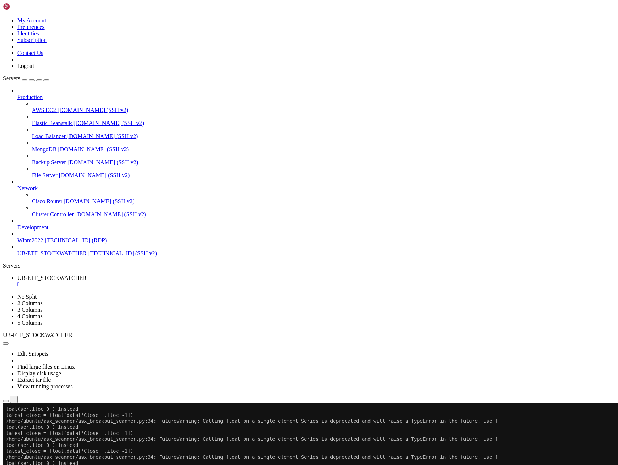
scroll to position [78002, 0]
click at [88, 257] on span "[TECHNICAL_ID] (SSH v2)" at bounding box center [122, 253] width 69 height 6
drag, startPoint x: 13, startPoint y: 162, endPoint x: 58, endPoint y: 274, distance: 119.9
click at [88, 257] on span "[TECHNICAL_ID] (SSH v2)" at bounding box center [122, 253] width 69 height 6
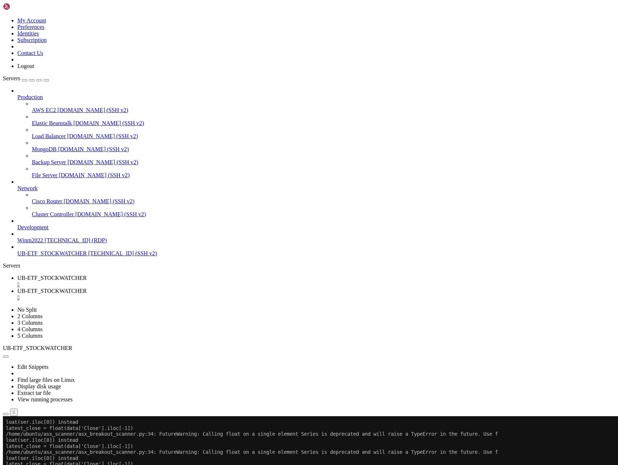
scroll to position [82207, 0]
click at [87, 275] on span "UB-ETF_STOCKWATCHER" at bounding box center [51, 278] width 69 height 6
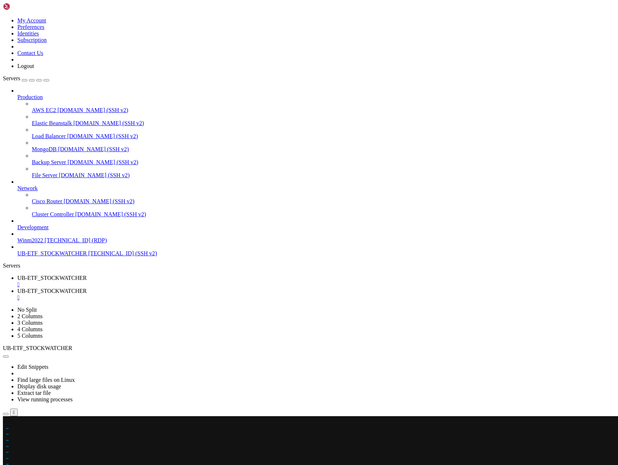
click at [8, 423] on x-row at bounding box center [266, 422] width 521 height 6
click at [9, 446] on span "~" at bounding box center [7, 447] width 3 height 6
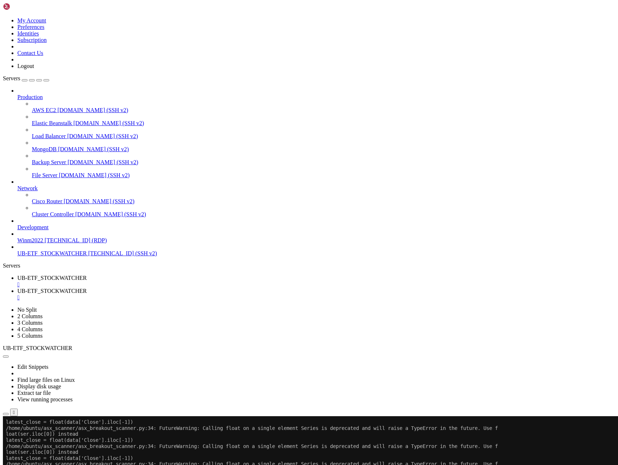
scroll to position [82237, 0]
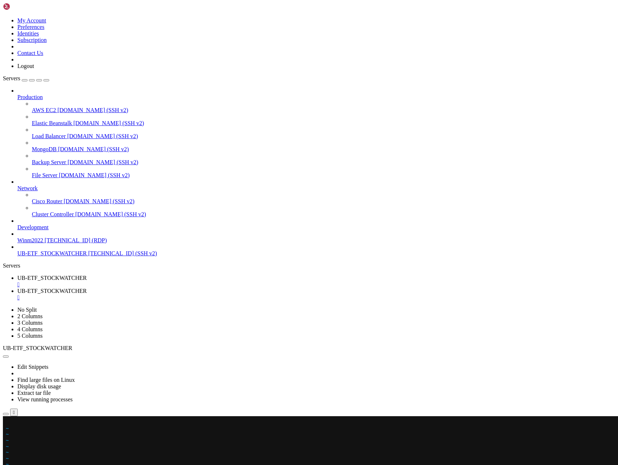
click at [8, 423] on x-row at bounding box center [266, 422] width 521 height 6
click at [10, 422] on x-row at bounding box center [266, 422] width 521 height 6
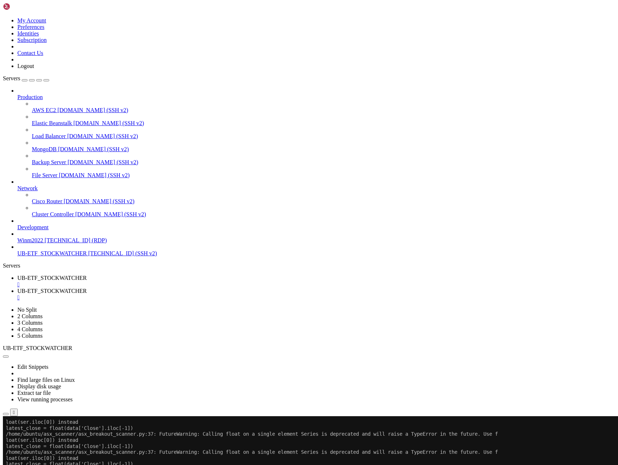
scroll to position [87741, 0]
